Goal: Check status: Check status

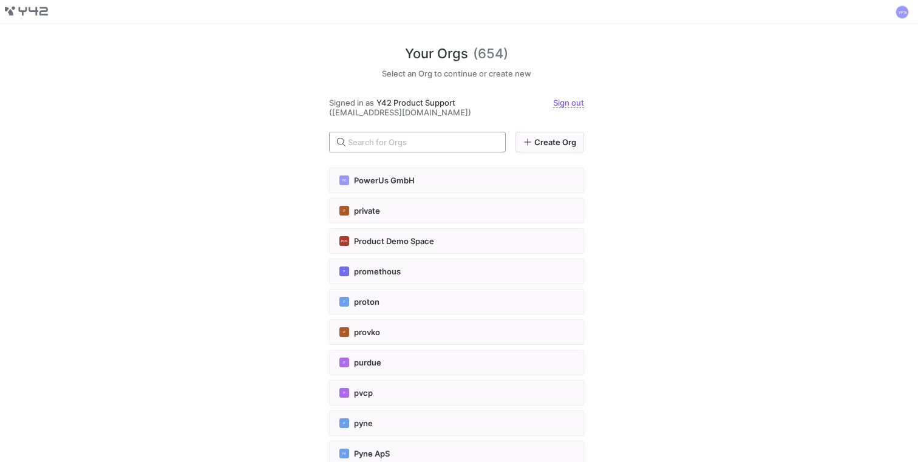
scroll to position [13112, 0]
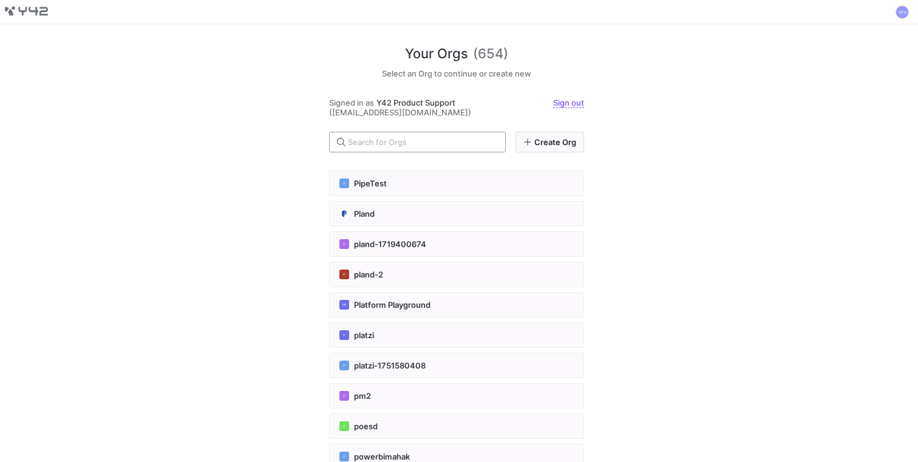
click at [443, 143] on input "text" at bounding box center [422, 142] width 148 height 10
click at [259, 141] on div "Your Orgs (654) Select an Org to continue or create new Signed in as Y42 Produc…" at bounding box center [459, 243] width 918 height 438
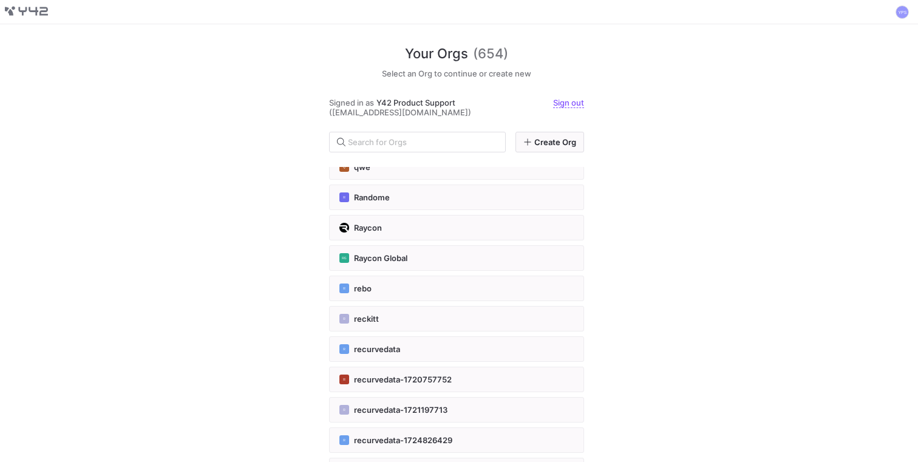
scroll to position [13769, 0]
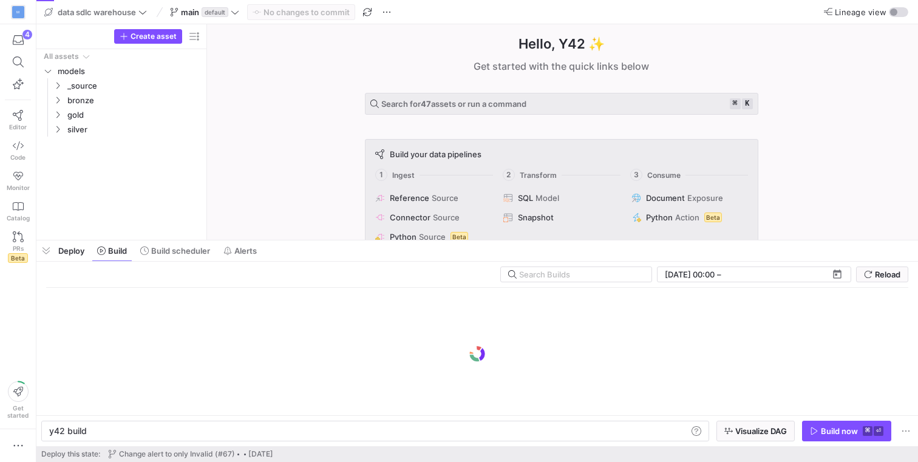
scroll to position [0, 36]
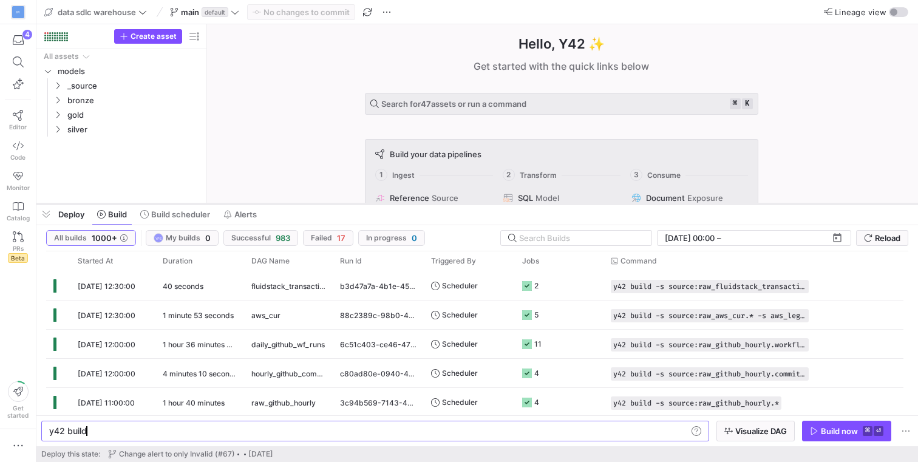
drag, startPoint x: 324, startPoint y: 240, endPoint x: 329, endPoint y: 203, distance: 36.8
click at [329, 203] on div at bounding box center [477, 204] width 882 height 5
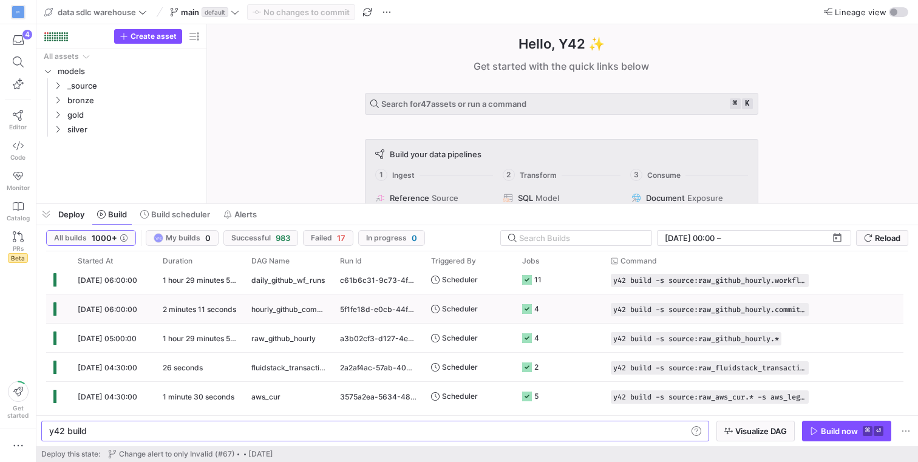
scroll to position [418, 0]
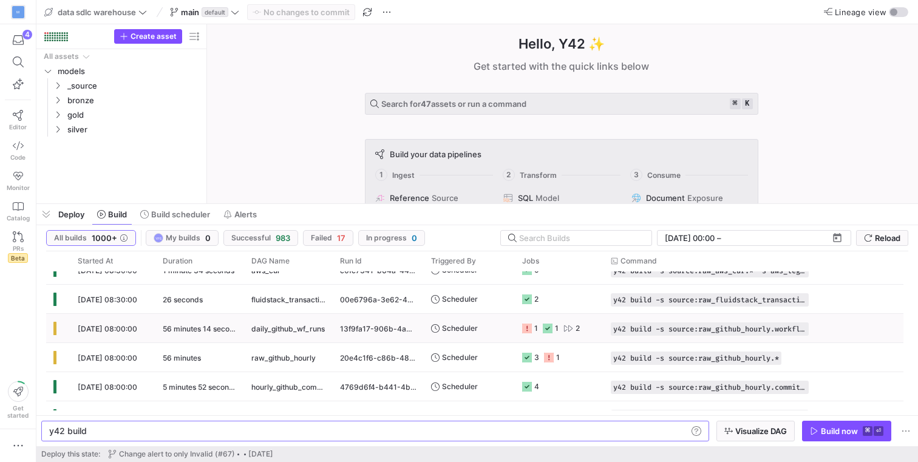
click at [112, 330] on span "[DATE] 08:00:00" at bounding box center [108, 328] width 60 height 9
click at [115, 355] on span "[DATE] 08:00:00" at bounding box center [108, 357] width 60 height 9
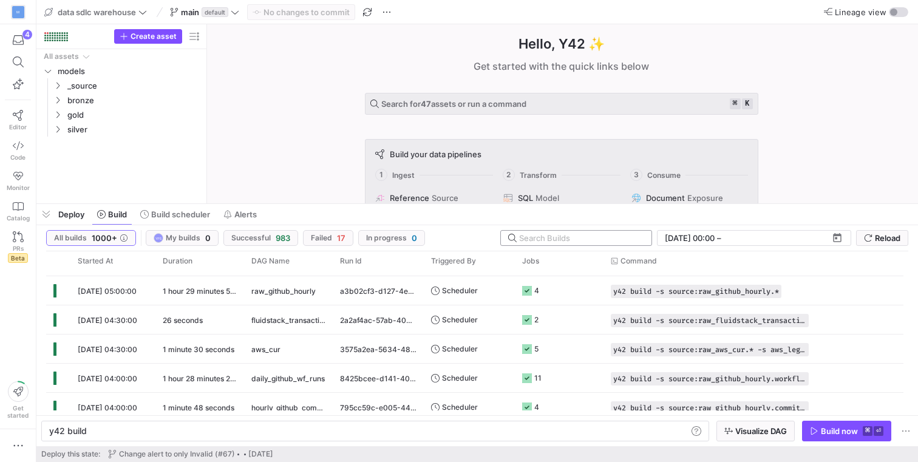
click at [596, 239] on input "text" at bounding box center [580, 238] width 123 height 10
paste input "36a5d4f4-dd8e-4c49-bf73-7a93bdbff240"
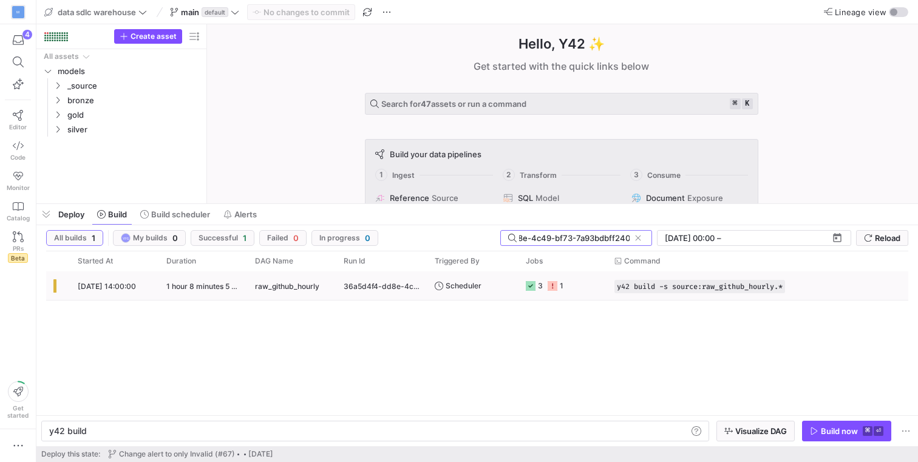
type input "36a5d4f4-dd8e-4c49-bf73-7a93bdbff240"
click at [132, 290] on span "[DATE] 14:00:00" at bounding box center [107, 286] width 58 height 9
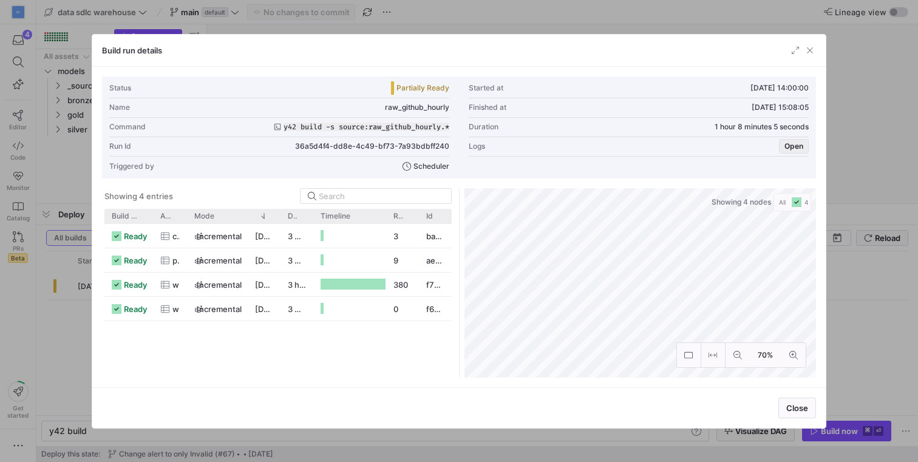
click at [781, 139] on button "Open" at bounding box center [794, 146] width 30 height 15
click at [805, 148] on span "button" at bounding box center [794, 146] width 29 height 13
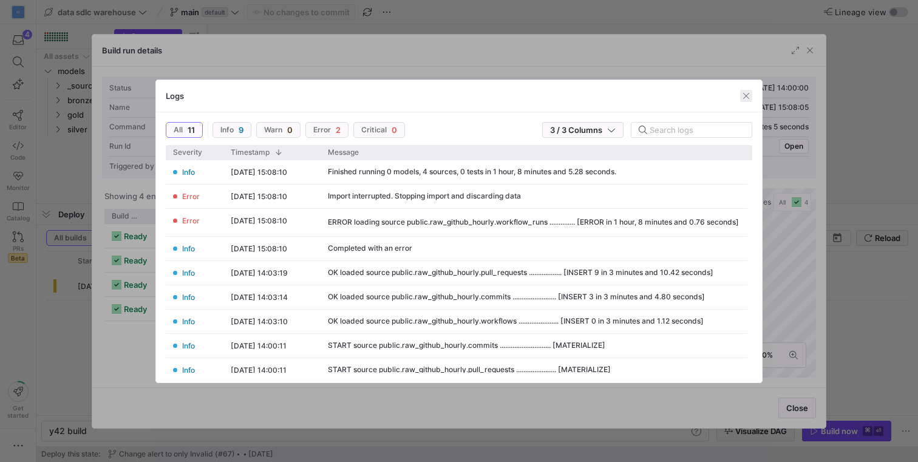
click at [747, 95] on span "button" at bounding box center [746, 96] width 12 height 12
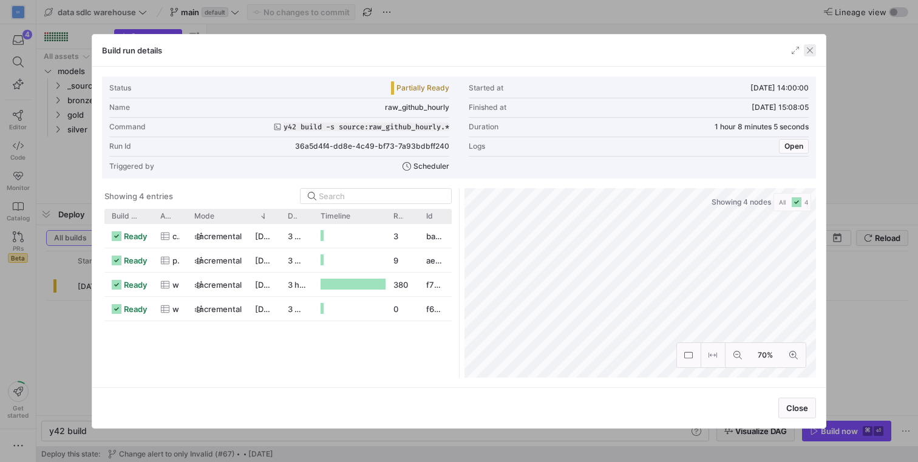
click at [805, 50] on span "button" at bounding box center [810, 50] width 12 height 12
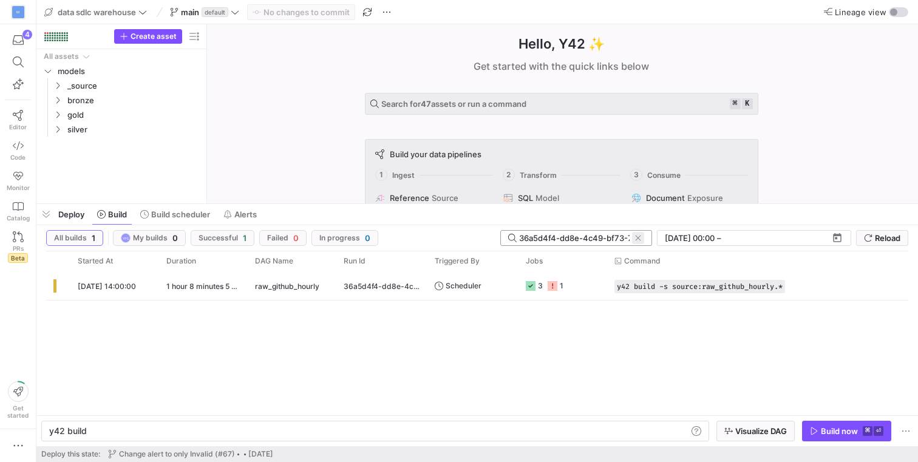
click at [639, 236] on span at bounding box center [638, 238] width 12 height 12
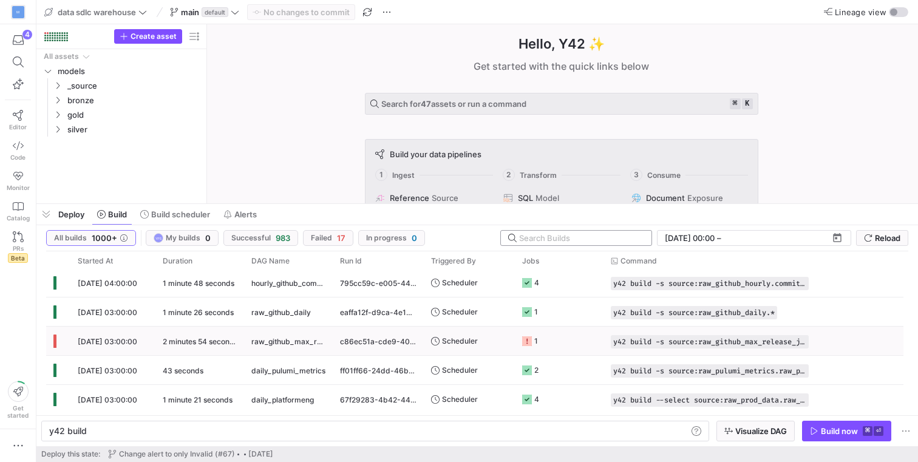
scroll to position [729, 0]
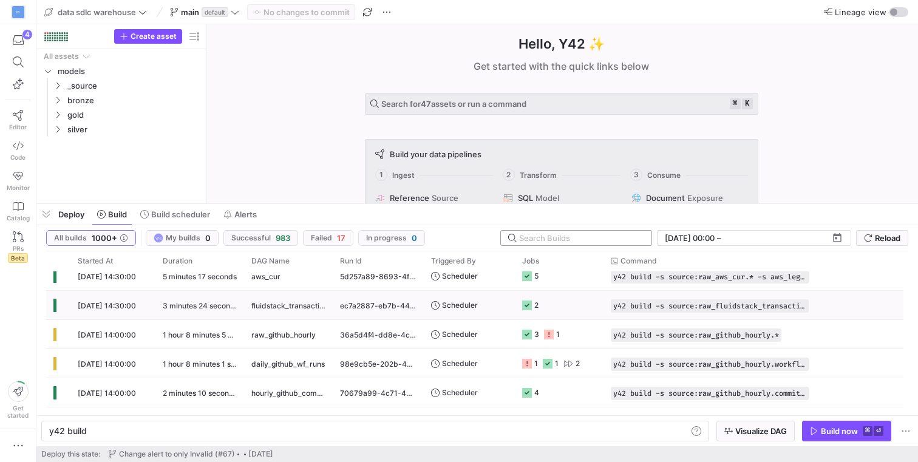
click at [117, 306] on span "[DATE] 14:30:00" at bounding box center [107, 305] width 58 height 9
click at [117, 361] on span "[DATE] 14:00:00" at bounding box center [107, 363] width 58 height 9
click at [83, 332] on span "[DATE] 14:00:00" at bounding box center [107, 334] width 58 height 9
click at [106, 307] on span "[DATE] 14:30:00" at bounding box center [107, 305] width 58 height 9
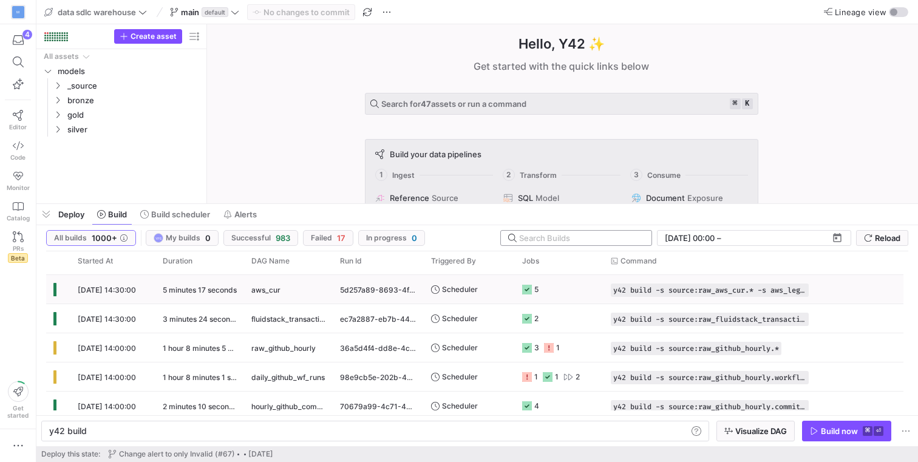
click at [109, 291] on span "[DATE] 14:30:00" at bounding box center [107, 289] width 58 height 9
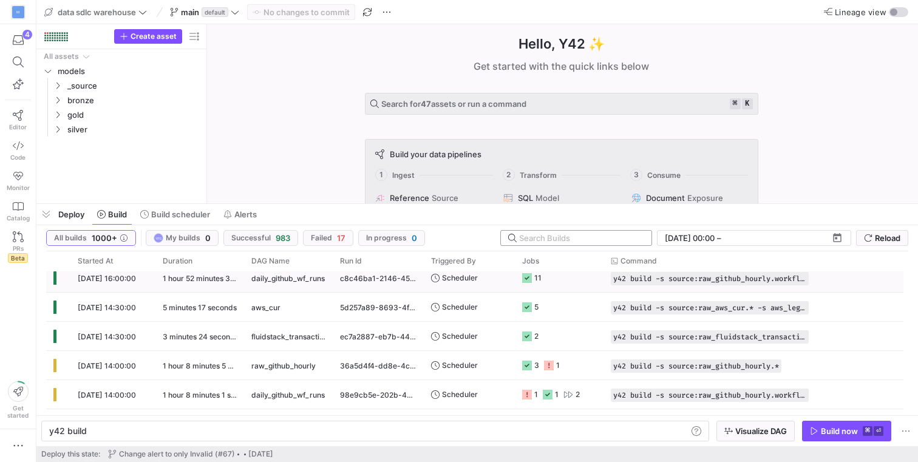
click at [112, 284] on div "[DATE] 16:00:00" at bounding box center [112, 278] width 85 height 29
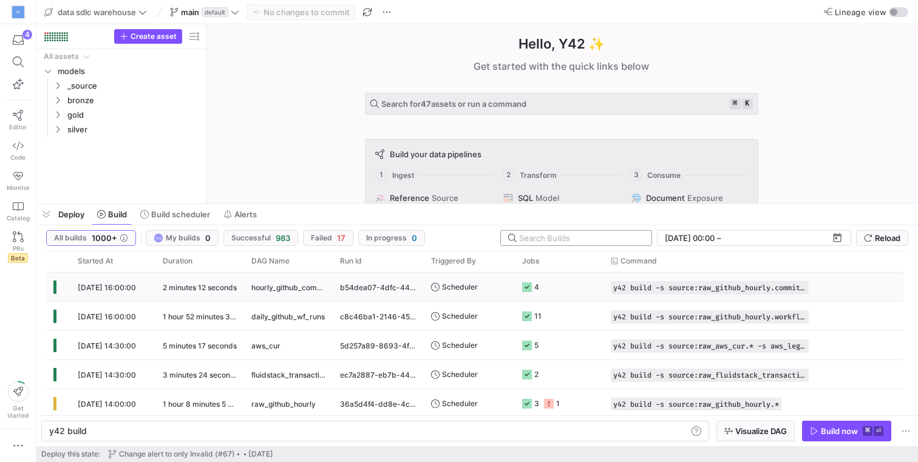
click at [110, 288] on span "[DATE] 16:00:00" at bounding box center [107, 287] width 58 height 9
click at [106, 400] on span "[DATE] 14:00:00" at bounding box center [107, 404] width 58 height 9
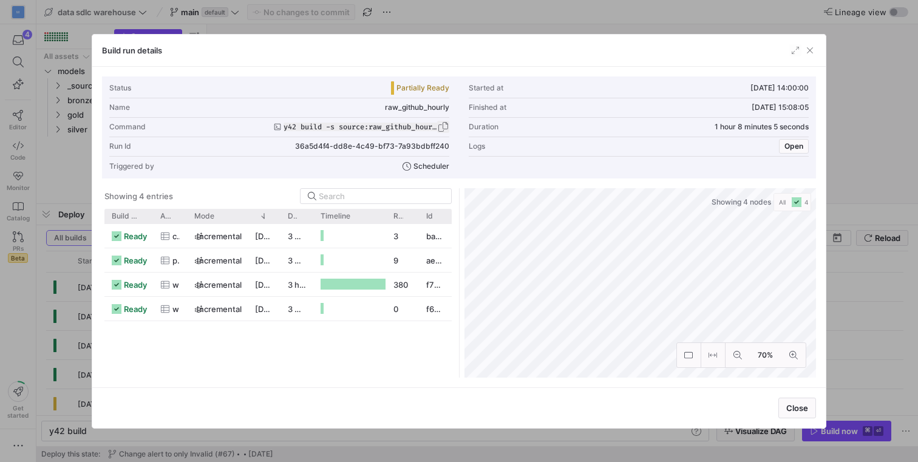
click at [442, 124] on span "button" at bounding box center [443, 127] width 12 height 12
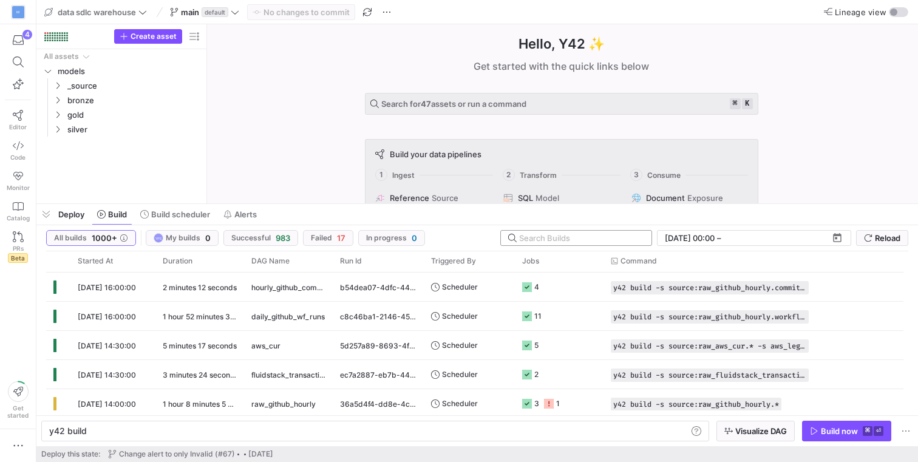
click at [594, 236] on input "text" at bounding box center [580, 238] width 123 height 10
paste input "y42 build -s source:raw_github_hourly.*"
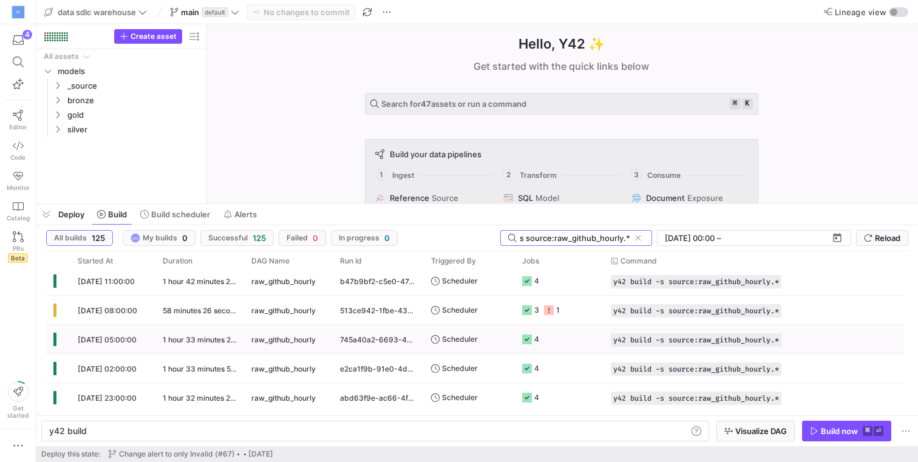
scroll to position [237, 0]
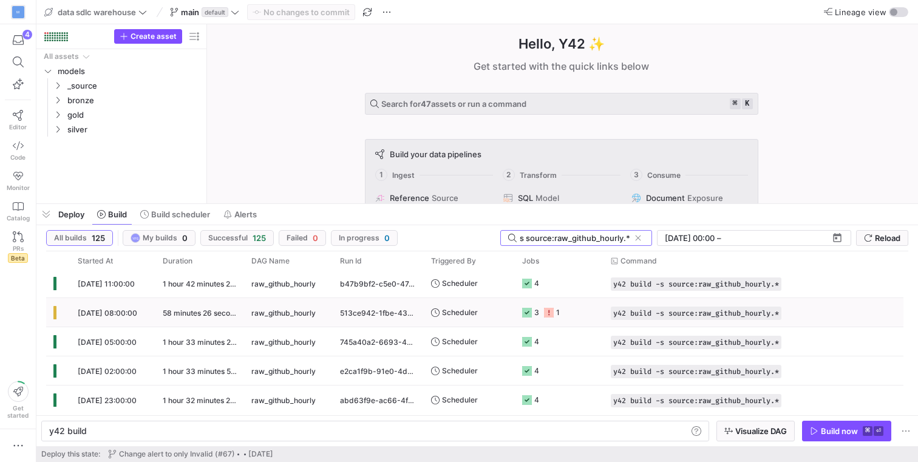
type input "y42 build -s source:raw_github_hourly.*"
click at [117, 313] on span "[DATE] 08:00:00" at bounding box center [108, 312] width 60 height 9
click at [114, 287] on span "[DATE] 11:00:00" at bounding box center [106, 283] width 57 height 9
click at [117, 310] on span "[DATE] 08:00:00" at bounding box center [108, 312] width 60 height 9
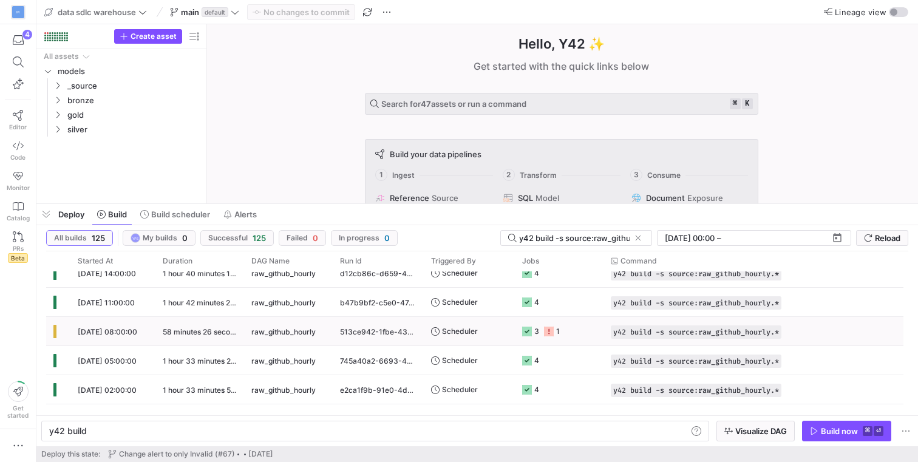
scroll to position [216, 0]
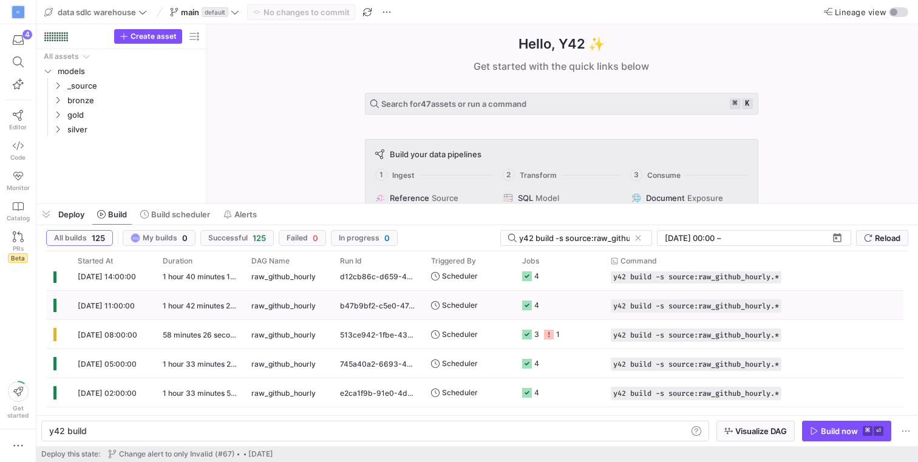
click at [117, 302] on span "[DATE] 11:00:00" at bounding box center [106, 305] width 57 height 9
click at [155, 333] on div "[DATE] 08:00:00" at bounding box center [112, 334] width 85 height 29
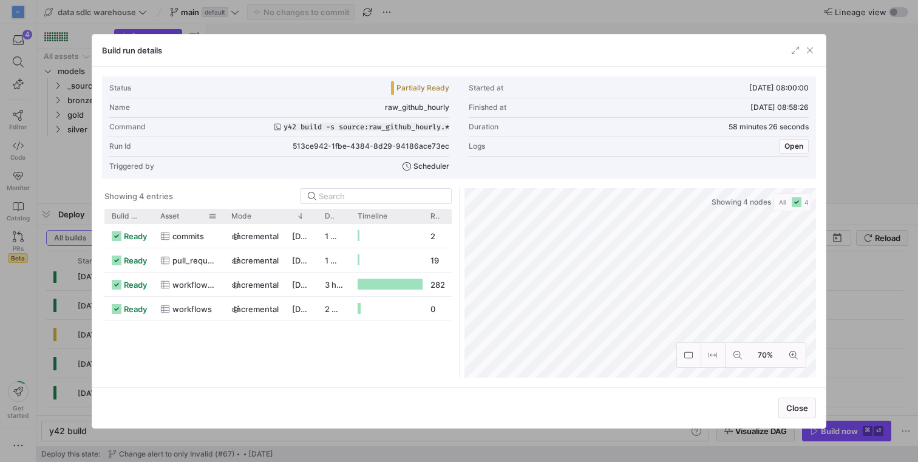
drag, startPoint x: 185, startPoint y: 213, endPoint x: 221, endPoint y: 214, distance: 36.5
click at [222, 214] on div at bounding box center [224, 216] width 5 height 15
drag, startPoint x: 283, startPoint y: 213, endPoint x: 296, endPoint y: 214, distance: 12.8
click at [296, 214] on div at bounding box center [296, 216] width 5 height 15
click at [220, 215] on div "Asset" at bounding box center [188, 216] width 70 height 15
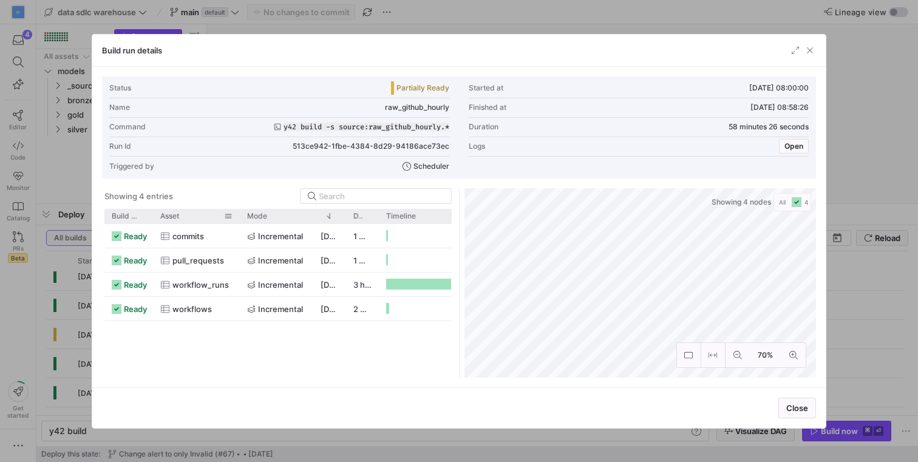
drag, startPoint x: 221, startPoint y: 215, endPoint x: 237, endPoint y: 221, distance: 17.5
click at [237, 221] on div at bounding box center [239, 216] width 5 height 15
click at [316, 218] on div at bounding box center [317, 216] width 5 height 15
drag, startPoint x: 347, startPoint y: 215, endPoint x: 384, endPoint y: 220, distance: 37.4
click at [384, 220] on div at bounding box center [386, 216] width 5 height 15
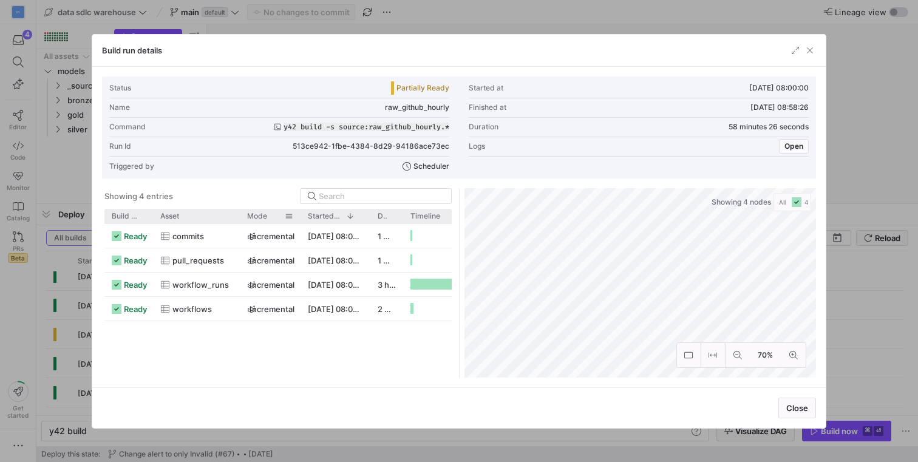
drag, startPoint x: 315, startPoint y: 215, endPoint x: 295, endPoint y: 214, distance: 20.0
click at [295, 214] on div "Mode" at bounding box center [270, 216] width 61 height 15
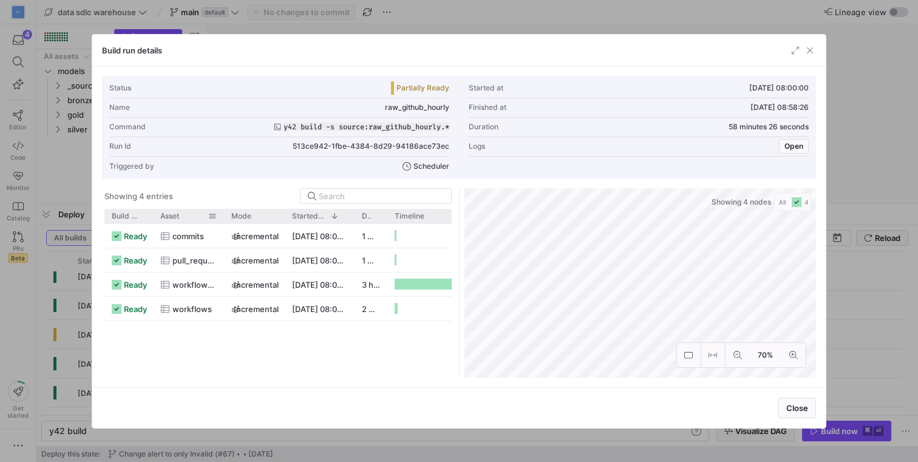
drag, startPoint x: 239, startPoint y: 216, endPoint x: 223, endPoint y: 216, distance: 15.8
click at [223, 216] on div at bounding box center [224, 216] width 5 height 15
click at [783, 143] on span "button" at bounding box center [794, 146] width 29 height 13
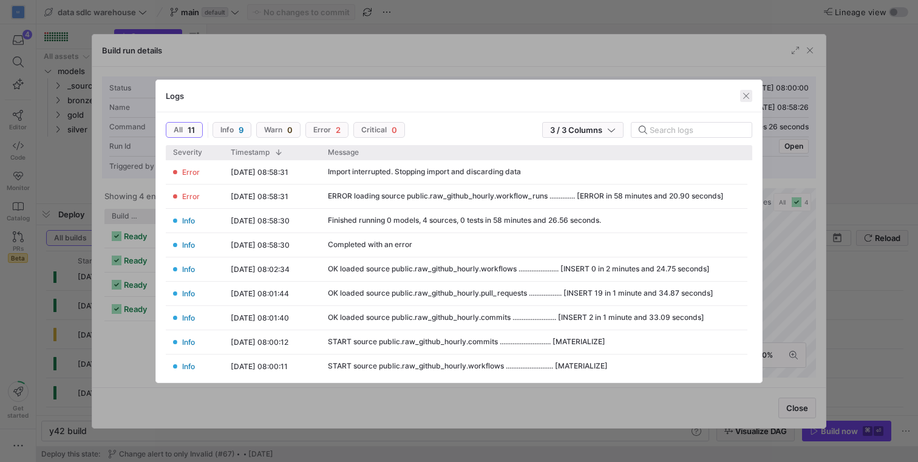
click at [747, 100] on span "button" at bounding box center [746, 96] width 12 height 12
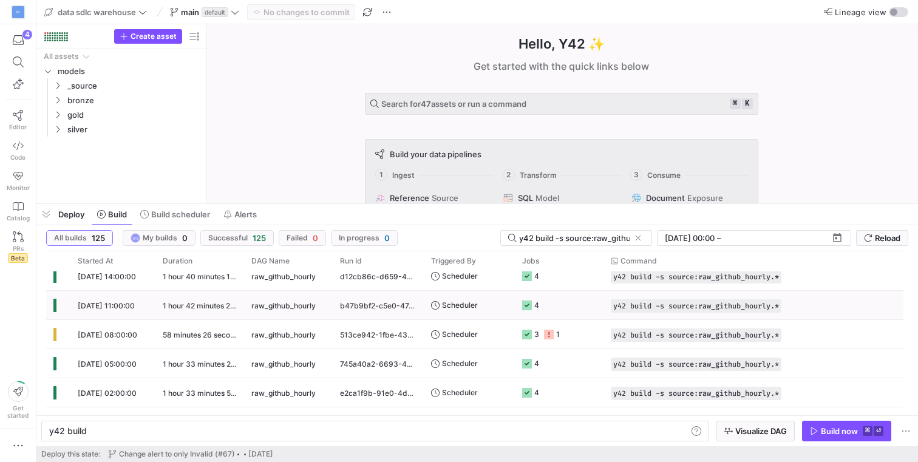
click at [117, 306] on span "[DATE] 11:00:00" at bounding box center [106, 305] width 57 height 9
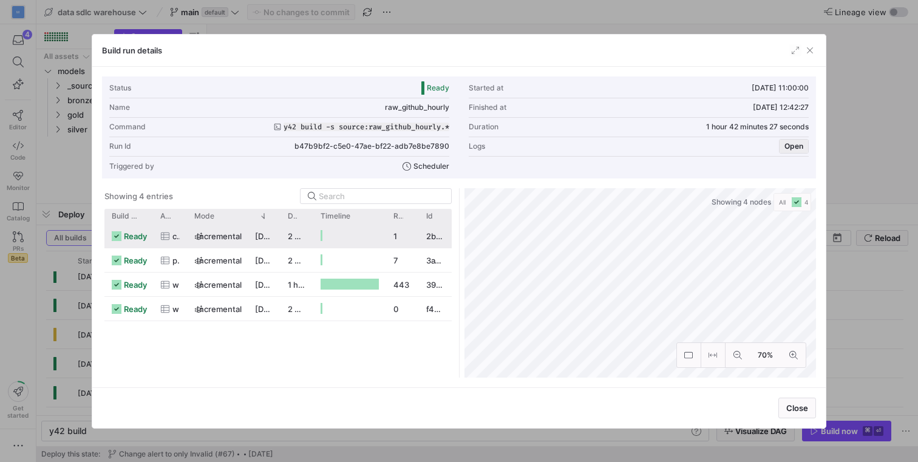
click at [796, 148] on span "Open" at bounding box center [793, 146] width 19 height 9
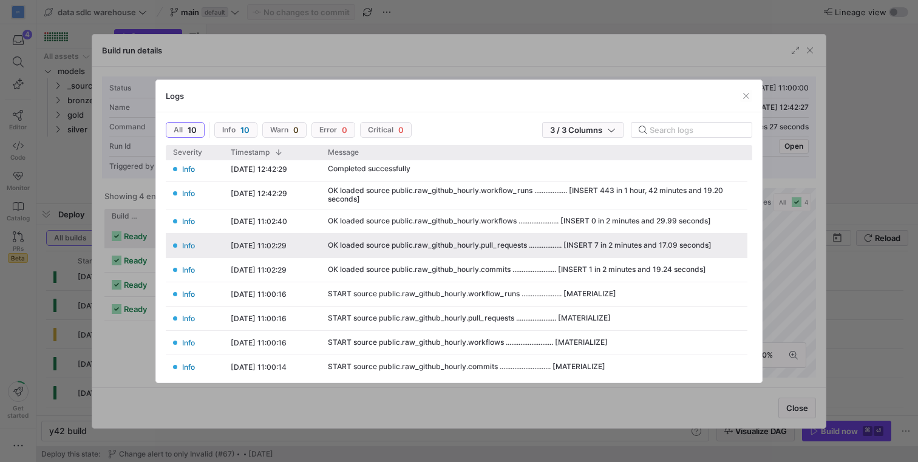
scroll to position [0, 0]
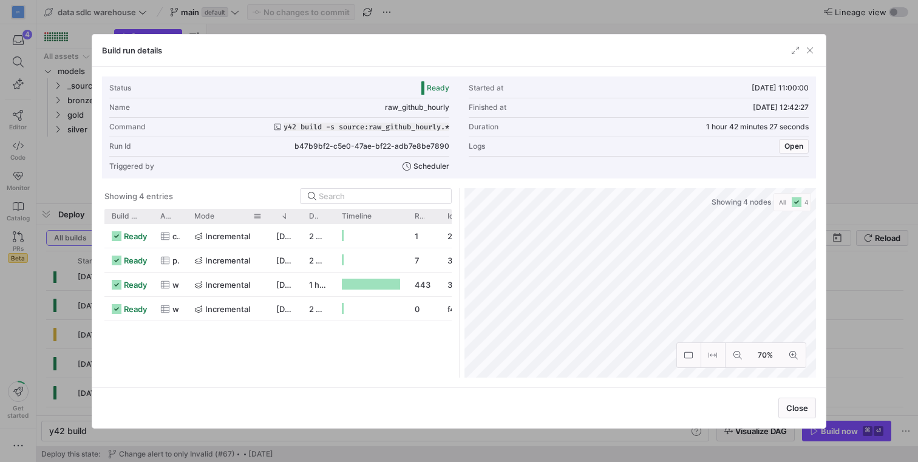
drag, startPoint x: 245, startPoint y: 215, endPoint x: 266, endPoint y: 215, distance: 21.3
click at [267, 215] on div at bounding box center [269, 216] width 5 height 15
drag, startPoint x: 185, startPoint y: 213, endPoint x: 192, endPoint y: 215, distance: 6.9
click at [191, 215] on div at bounding box center [189, 216] width 5 height 15
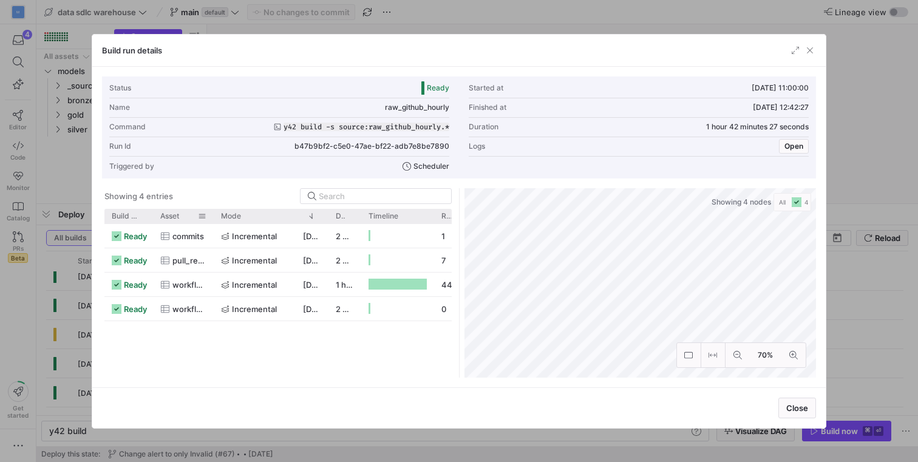
drag, startPoint x: 191, startPoint y: 214, endPoint x: 211, endPoint y: 217, distance: 20.8
click at [211, 217] on div at bounding box center [213, 216] width 5 height 15
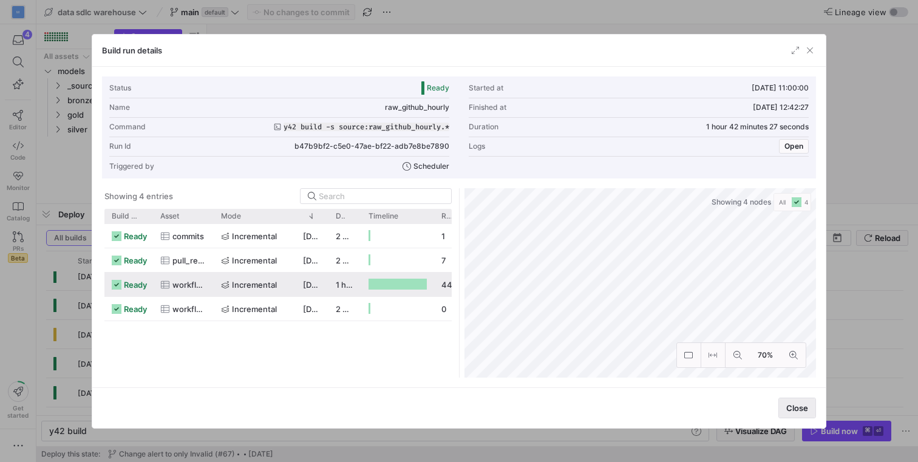
click at [796, 408] on span "Close" at bounding box center [797, 408] width 22 height 10
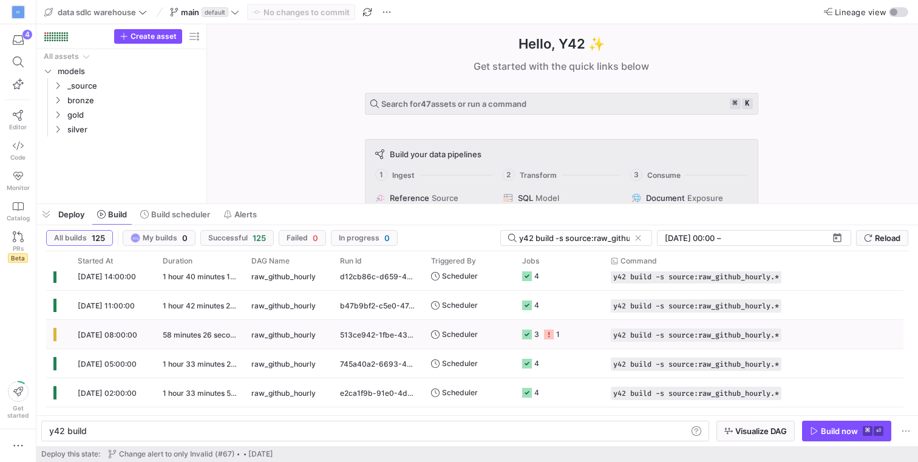
click at [107, 332] on span "[DATE] 08:00:00" at bounding box center [108, 334] width 60 height 9
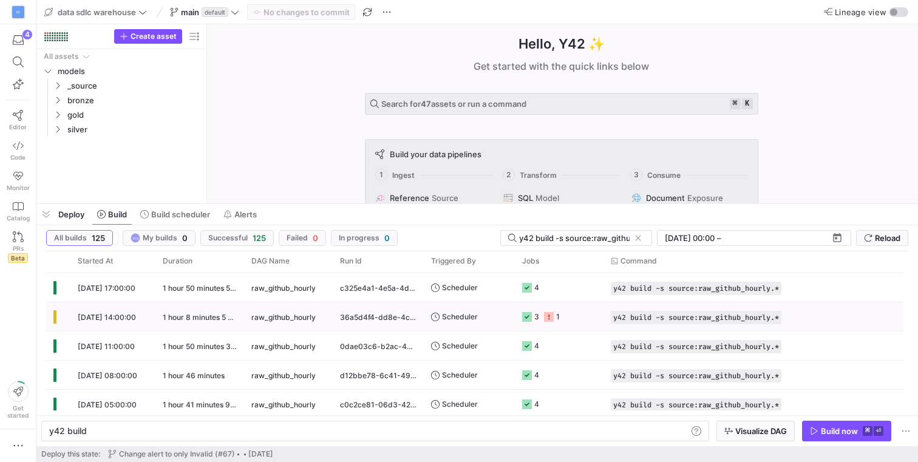
click at [129, 319] on span "[DATE] 14:00:00" at bounding box center [107, 317] width 58 height 9
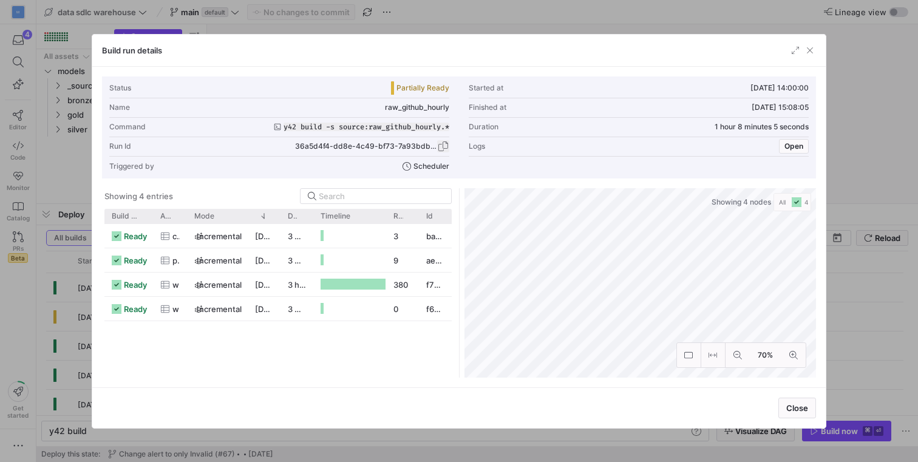
drag, startPoint x: 298, startPoint y: 146, endPoint x: 442, endPoint y: 146, distance: 144.5
click at [437, 145] on div "Run Id 36a5d4f4-dd8e-4c49-bf73-7a93bdbff240" at bounding box center [279, 146] width 340 height 19
click at [451, 144] on div "Status Partially Ready Started at [DATE] 14:00:00 Name raw_github_hourly Finish…" at bounding box center [458, 127] width 699 height 97
click at [444, 145] on span "button" at bounding box center [443, 146] width 12 height 12
